Goal: Information Seeking & Learning: Learn about a topic

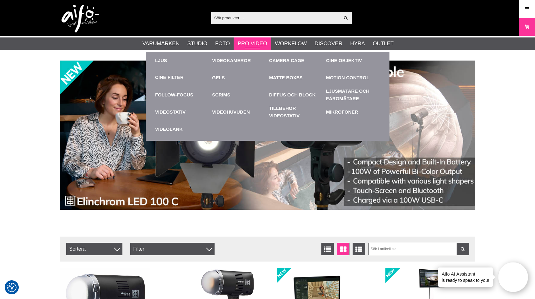
click at [247, 43] on link "Pro Video" at bounding box center [252, 44] width 29 height 8
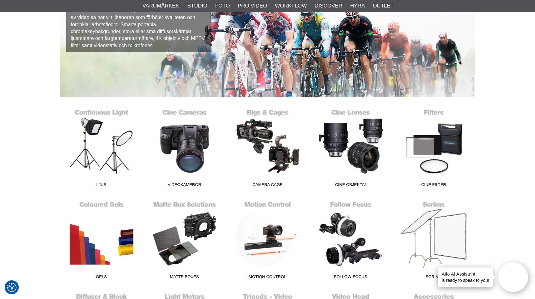
scroll to position [87, 0]
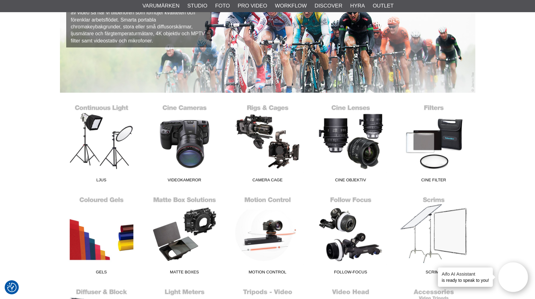
click at [74, 84] on img at bounding box center [268, 34] width 416 height 117
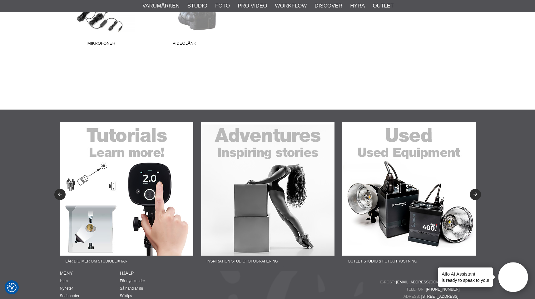
scroll to position [500, 0]
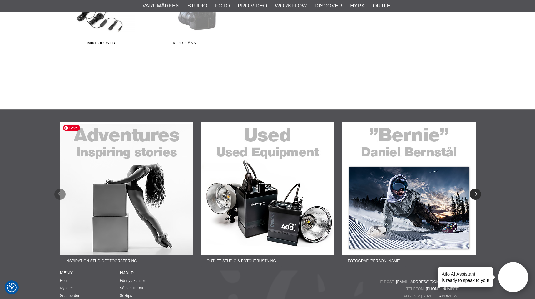
click at [59, 192] on button "Previous" at bounding box center [59, 194] width 11 height 11
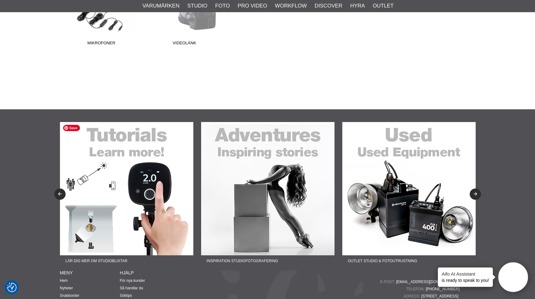
click at [117, 199] on img at bounding box center [126, 188] width 133 height 133
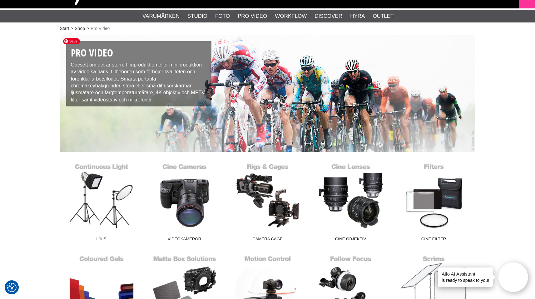
scroll to position [41, 0]
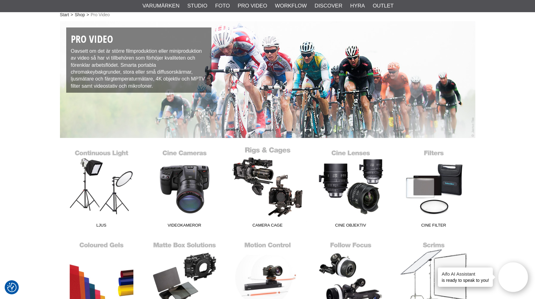
click at [275, 180] on link "Camera Cage" at bounding box center [267, 189] width 83 height 84
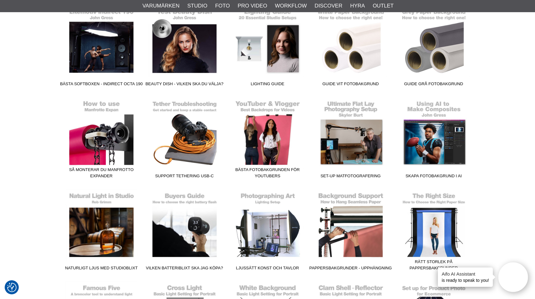
scroll to position [301, 0]
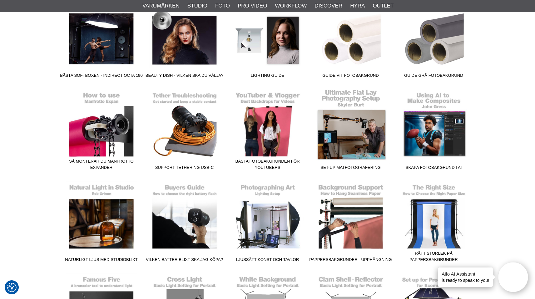
click at [354, 142] on link "Set-up matfotografering" at bounding box center [350, 131] width 83 height 84
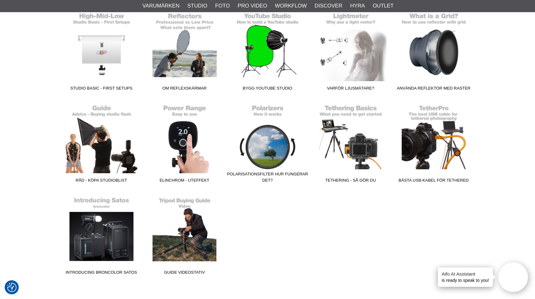
scroll to position [1026, 0]
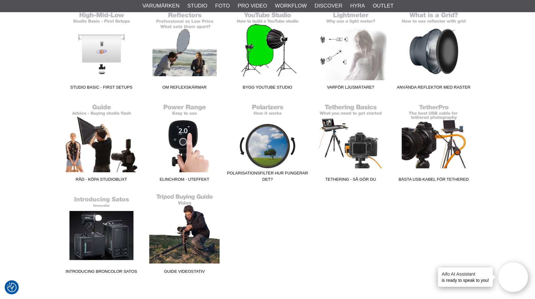
click at [198, 242] on link "Guide videostativ" at bounding box center [184, 235] width 83 height 84
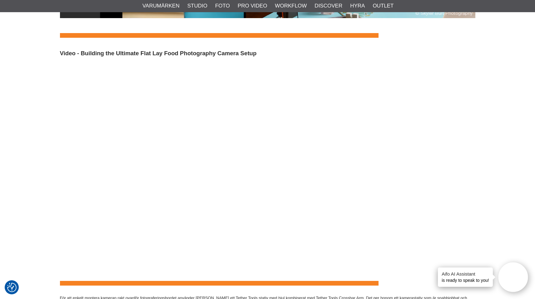
scroll to position [306, 0]
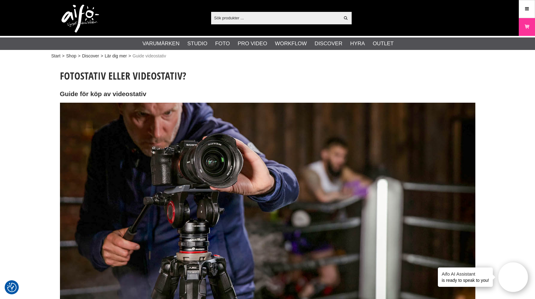
click at [295, 18] on input "text" at bounding box center [275, 17] width 129 height 9
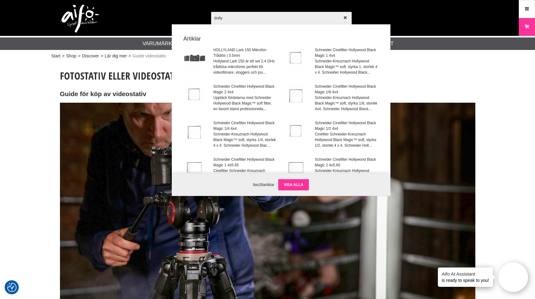
type input "dolly"
click at [286, 184] on link "Visa alla" at bounding box center [293, 184] width 31 height 11
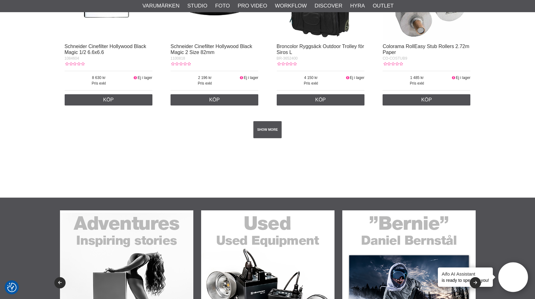
scroll to position [1166, 0]
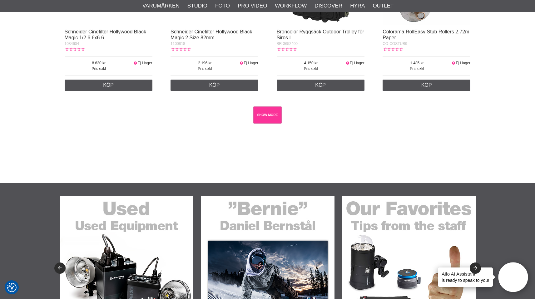
click at [265, 117] on link "SHOW MORE" at bounding box center [267, 115] width 28 height 17
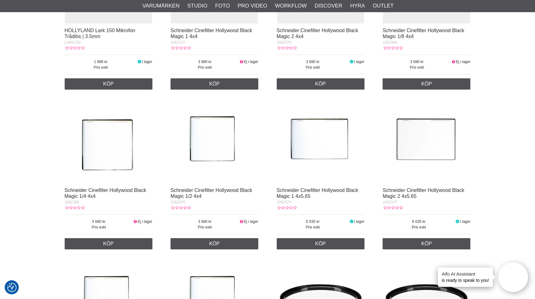
scroll to position [0, 0]
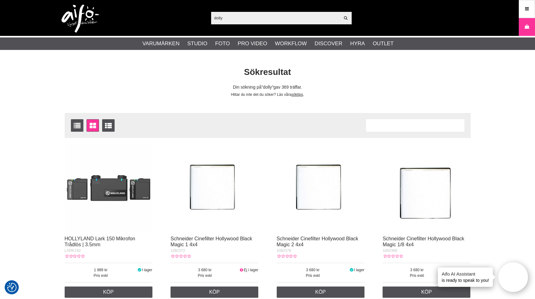
click at [255, 22] on input "dolly" at bounding box center [275, 17] width 129 height 9
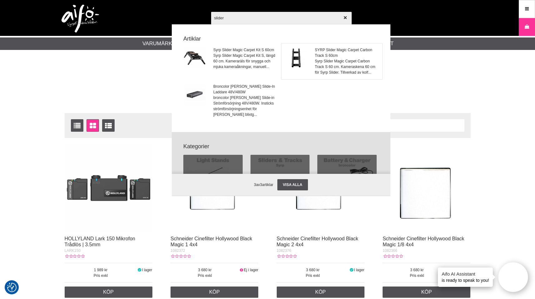
type input "slider"
click at [322, 50] on span "SYRP Slider Magic Carpet Carbon Track S 60cm" at bounding box center [346, 52] width 63 height 11
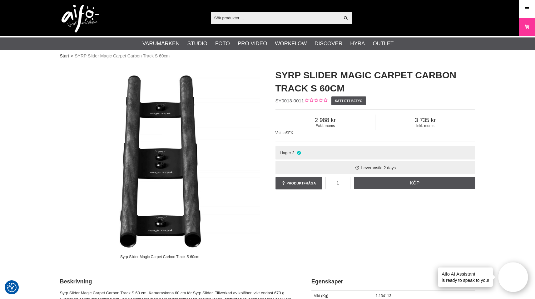
click at [258, 18] on input "text" at bounding box center [275, 17] width 129 height 9
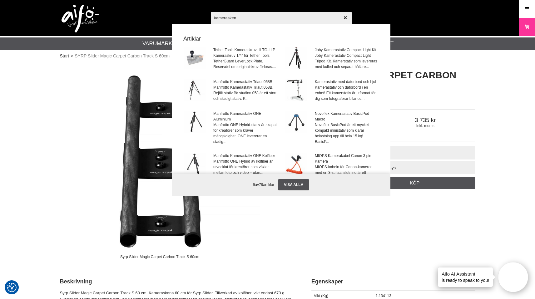
type input "kameraskena"
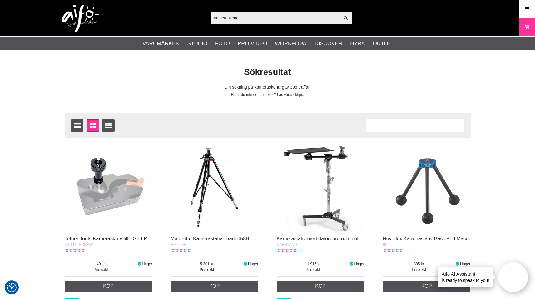
click at [257, 22] on input "kameraskena" at bounding box center [275, 17] width 129 height 9
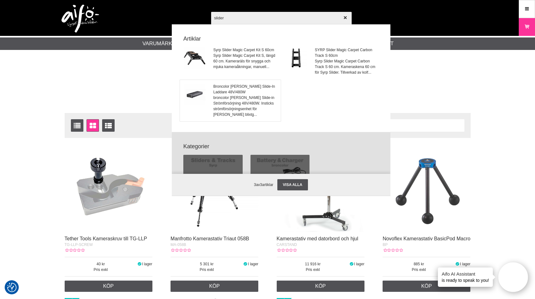
type input "slider"
click at [263, 85] on span "Broncolor [PERSON_NAME] Slide-In Laddare 48V/480W" at bounding box center [244, 89] width 63 height 11
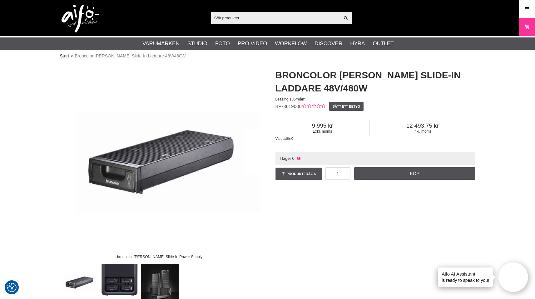
click at [231, 18] on input "text" at bounding box center [275, 17] width 129 height 9
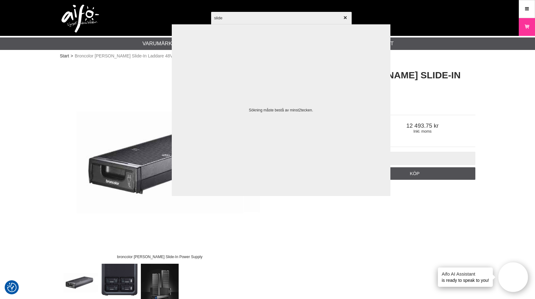
type input "slider"
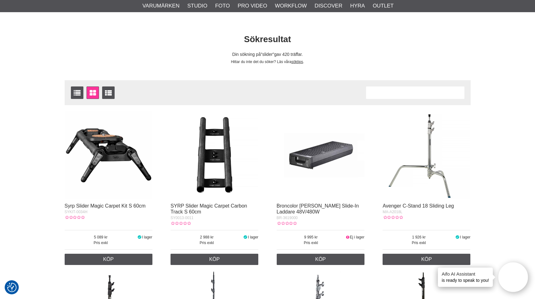
scroll to position [34, 0]
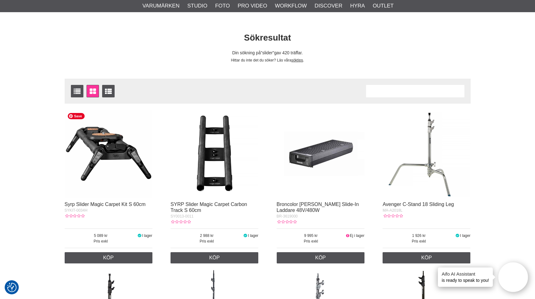
click at [93, 147] on img at bounding box center [109, 154] width 88 height 88
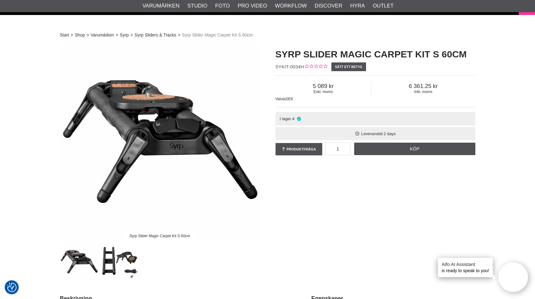
scroll to position [17, 0]
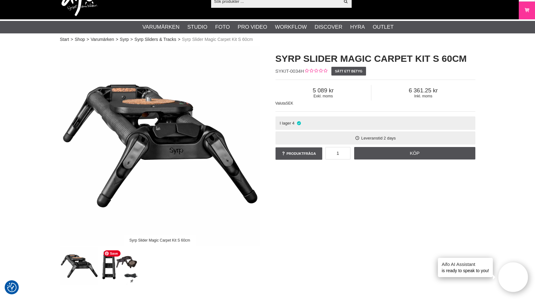
click at [124, 269] on img at bounding box center [120, 266] width 38 height 38
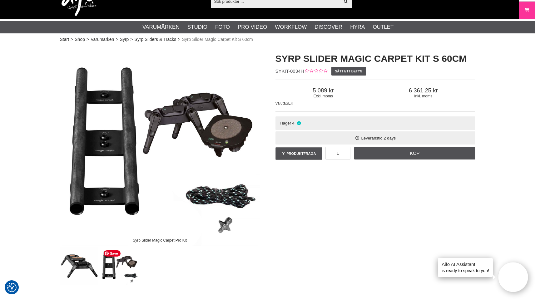
scroll to position [27, 0]
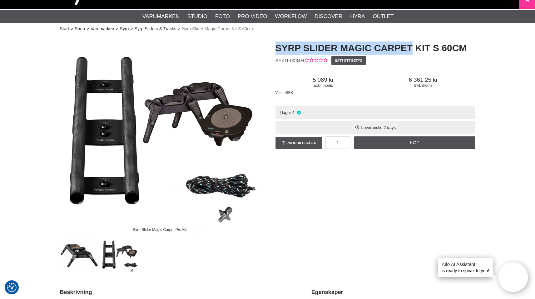
drag, startPoint x: 276, startPoint y: 48, endPoint x: 410, endPoint y: 42, distance: 134.1
click at [410, 42] on h1 "Syrp Slider Magic Carpet Kit S 60cm" at bounding box center [376, 48] width 200 height 13
copy h1 "Syrp Slider Magic Carpet"
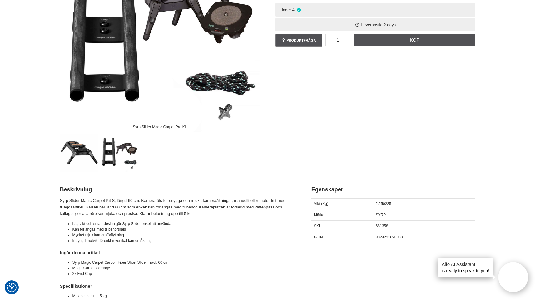
scroll to position [0, 0]
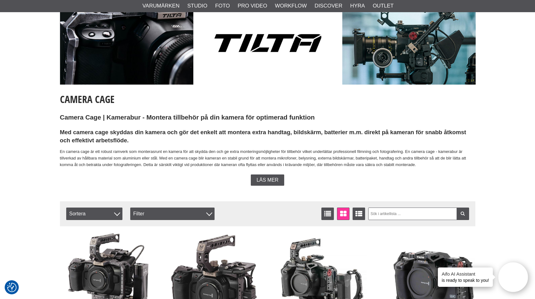
scroll to position [62, 0]
